Goal: Information Seeking & Learning: Find specific fact

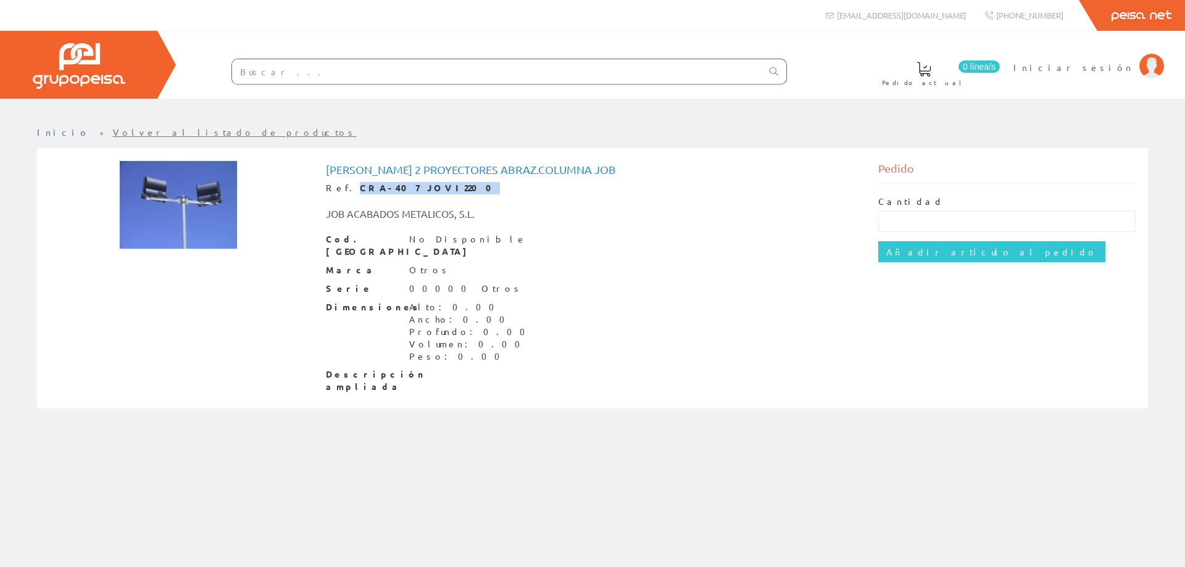
drag, startPoint x: 424, startPoint y: 190, endPoint x: 344, endPoint y: 193, distance: 80.3
click at [344, 193] on div "Ref. CRA-407 JOVI2200" at bounding box center [593, 188] width 534 height 12
copy strong "CRA-407 JOVI2200"
drag, startPoint x: 433, startPoint y: 185, endPoint x: 343, endPoint y: 191, distance: 89.7
click at [343, 191] on div "Ref. CRA-409 JOVI2201" at bounding box center [593, 188] width 534 height 12
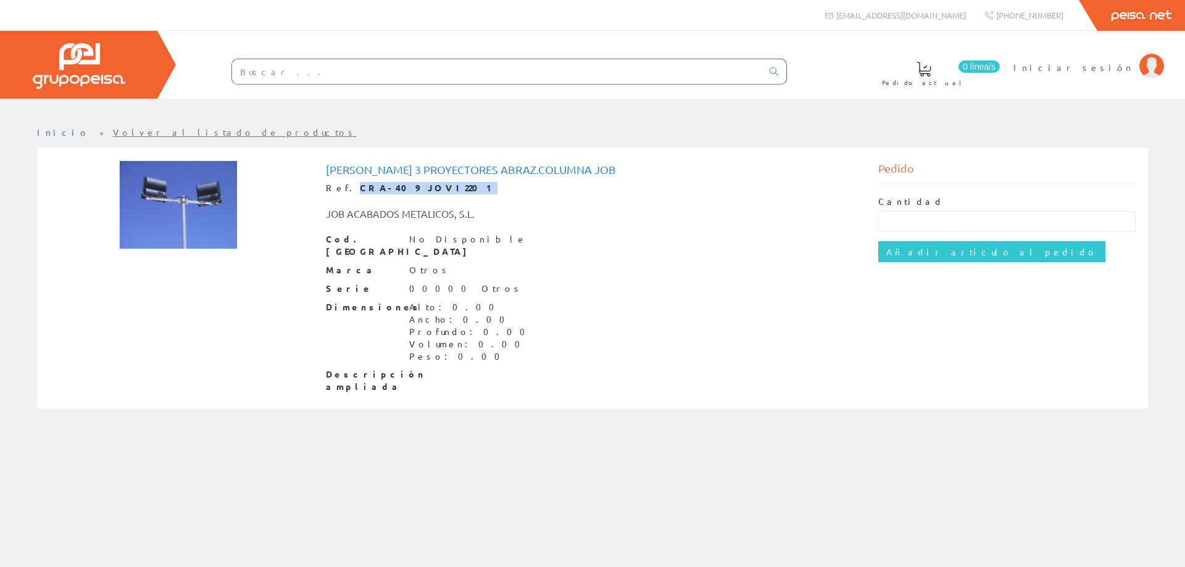
copy strong "CRA-409 JOVI2201"
drag, startPoint x: 439, startPoint y: 188, endPoint x: 345, endPoint y: 187, distance: 93.8
click at [345, 187] on div "Ref. CRA-410 JOVI2210" at bounding box center [593, 188] width 534 height 12
copy strong "CRA-410 JOVI2210"
